Goal: Check status: Check status

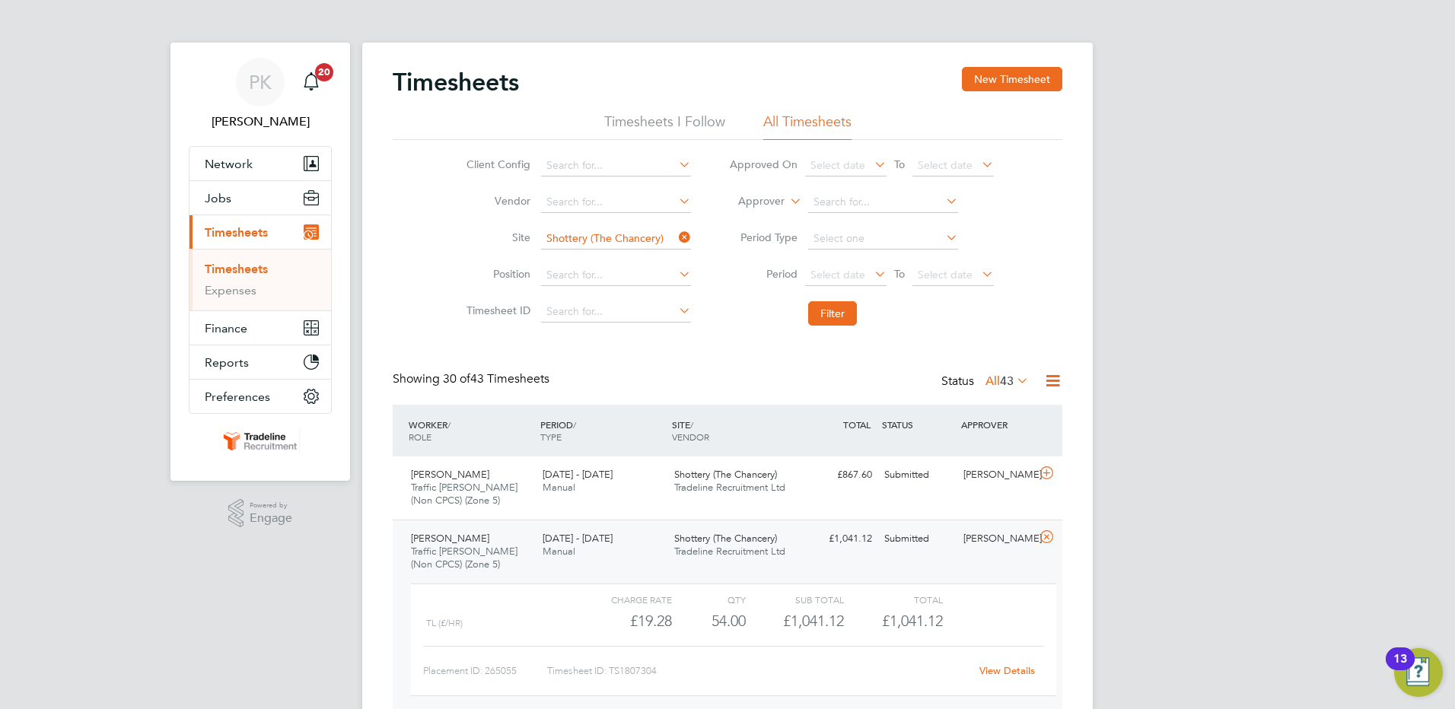
click at [676, 242] on icon at bounding box center [676, 237] width 0 height 21
click at [644, 243] on input at bounding box center [616, 238] width 150 height 21
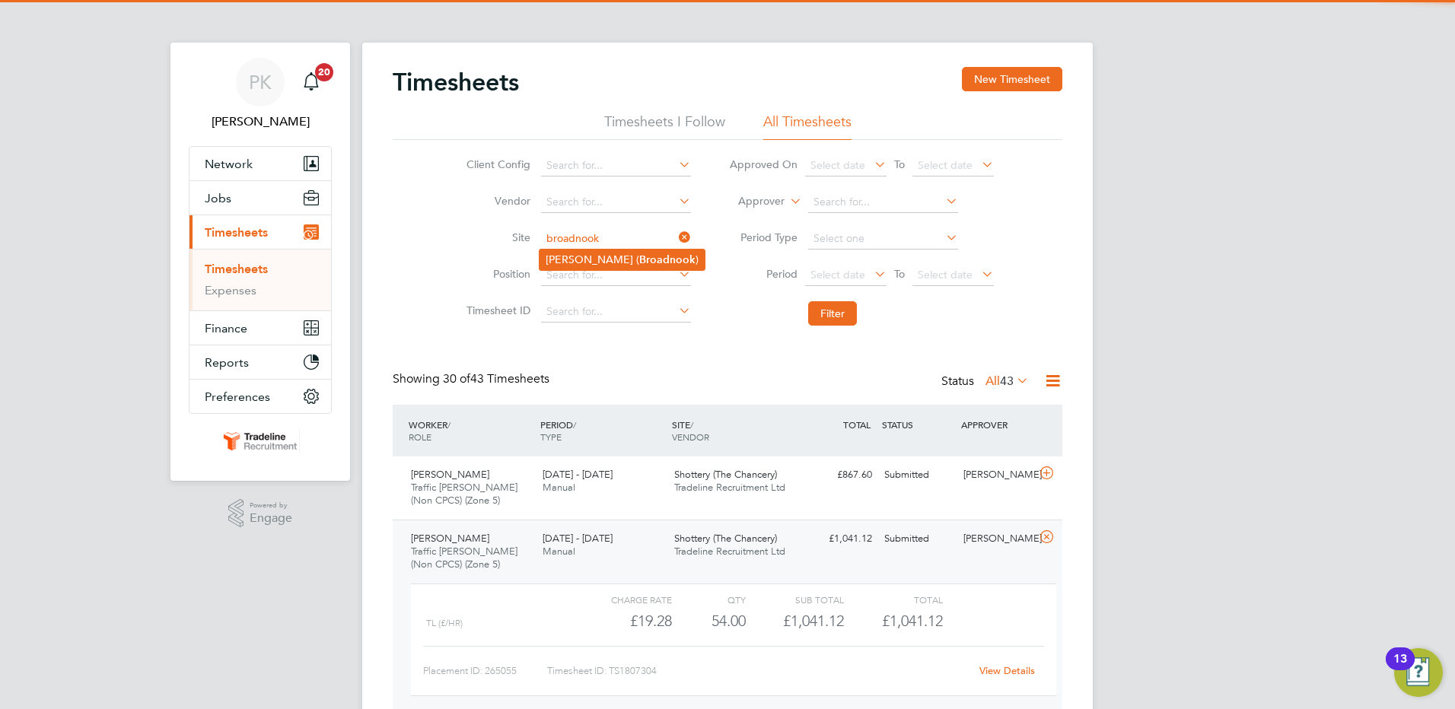
click at [639, 259] on b "Broadnook" at bounding box center [667, 259] width 56 height 13
type input "Rothley (Broadnook)"
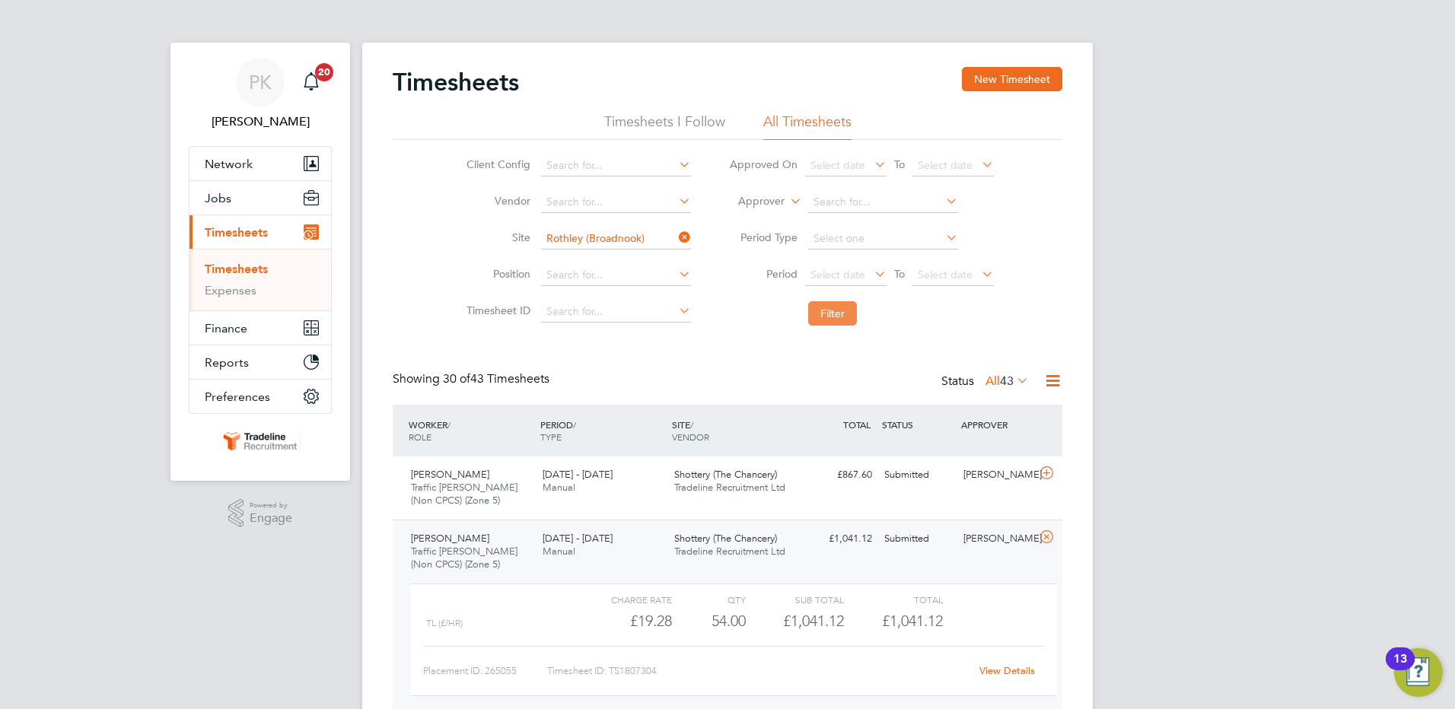
click at [835, 323] on button "Filter" at bounding box center [832, 313] width 49 height 24
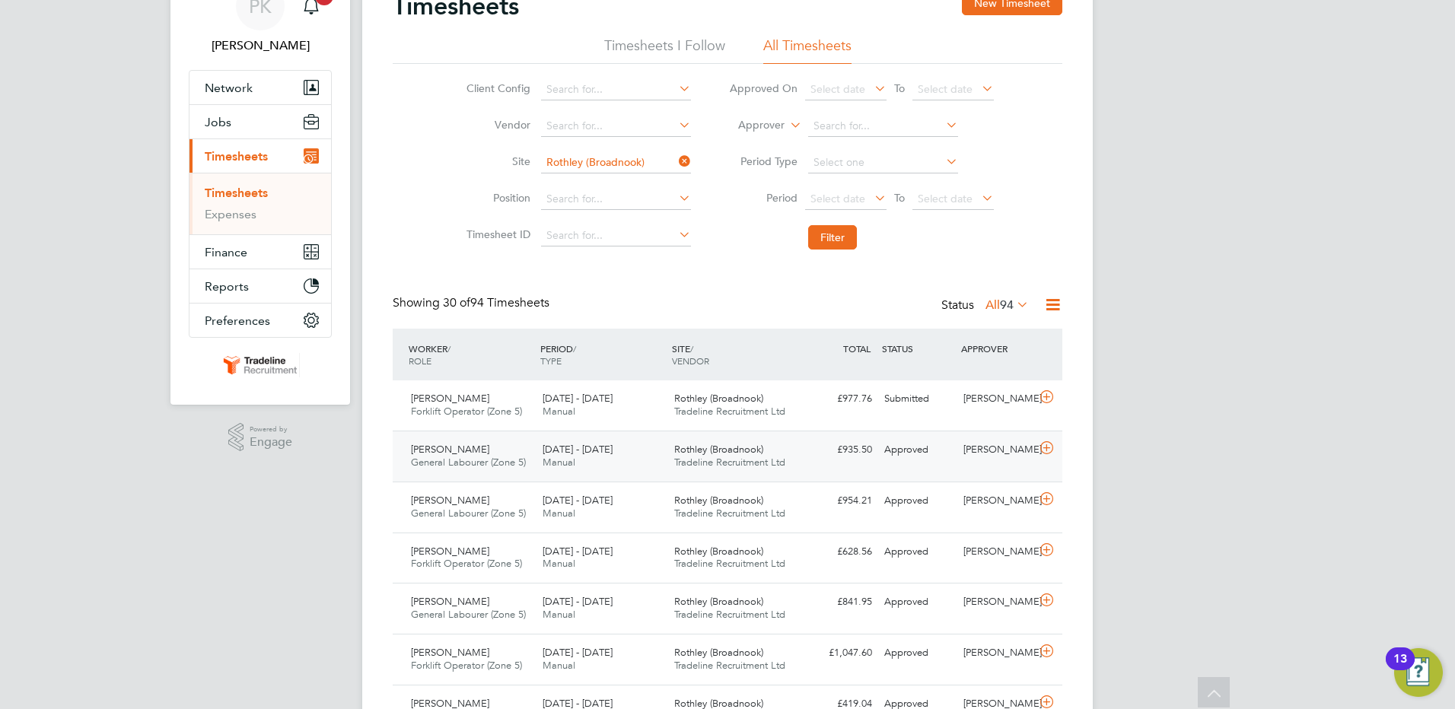
click at [946, 450] on div "Approved" at bounding box center [917, 449] width 79 height 25
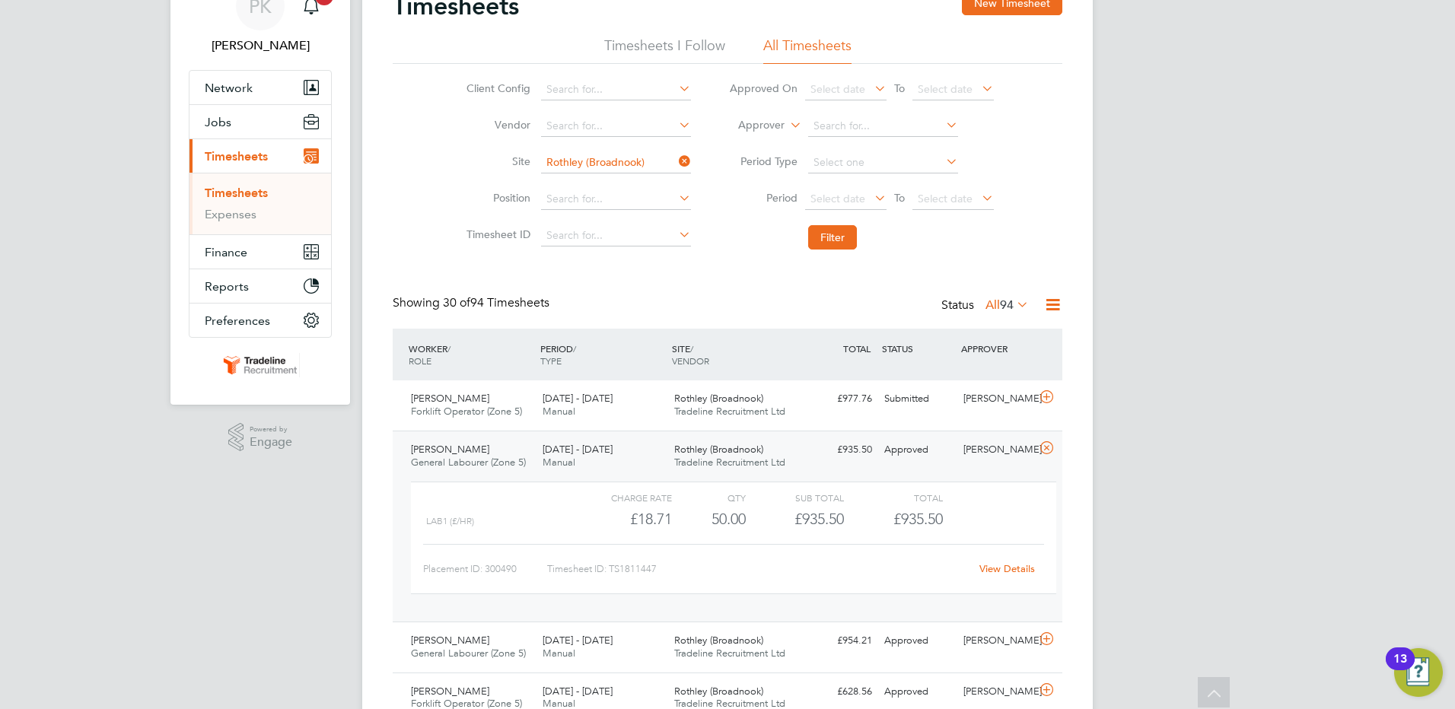
click at [1012, 563] on link "View Details" at bounding box center [1007, 568] width 56 height 13
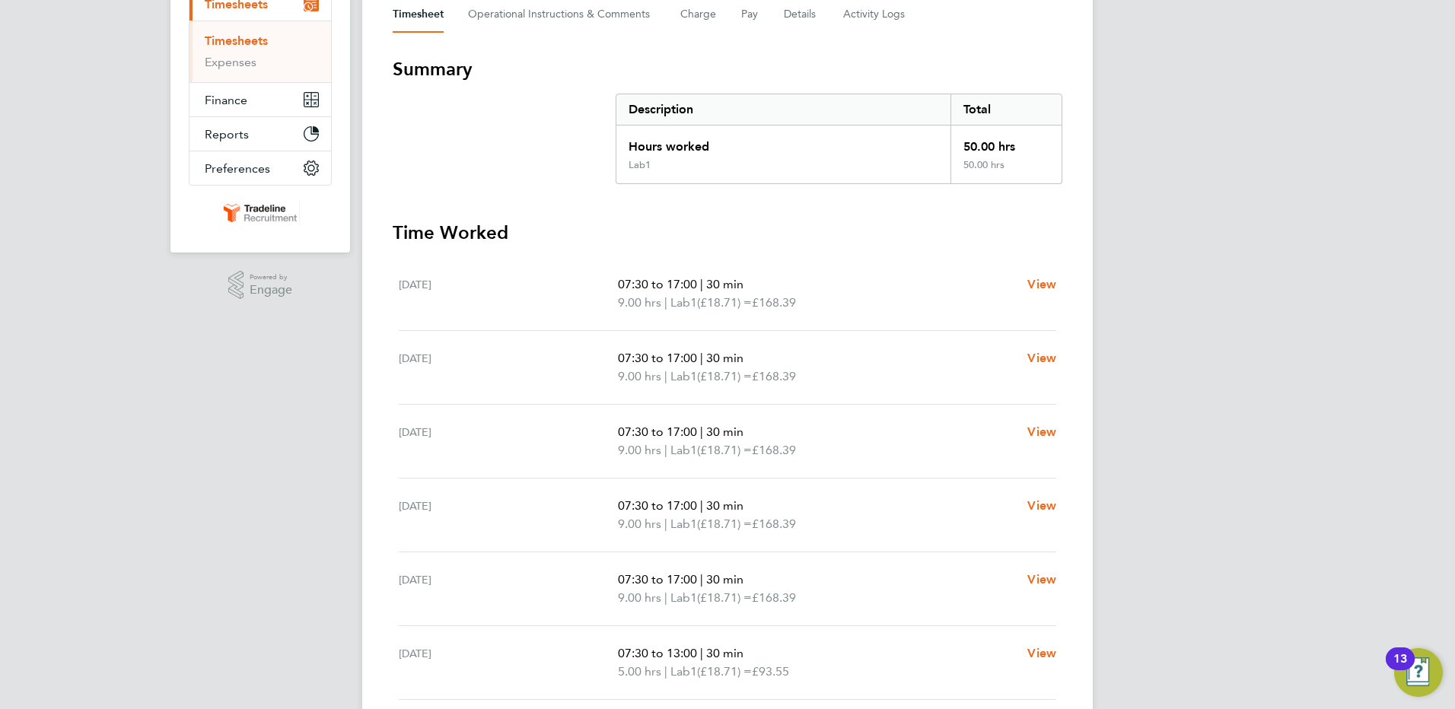
scroll to position [304, 0]
